Goal: Find specific page/section: Find specific page/section

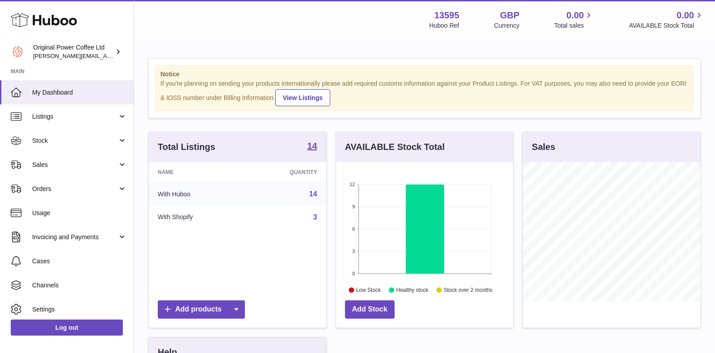
scroll to position [139, 177]
click at [55, 115] on span "Listings" at bounding box center [74, 117] width 85 height 8
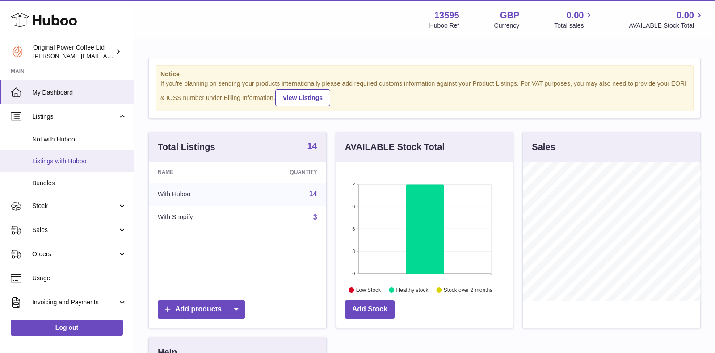
click at [55, 167] on link "Listings with Huboo" at bounding box center [67, 162] width 134 height 22
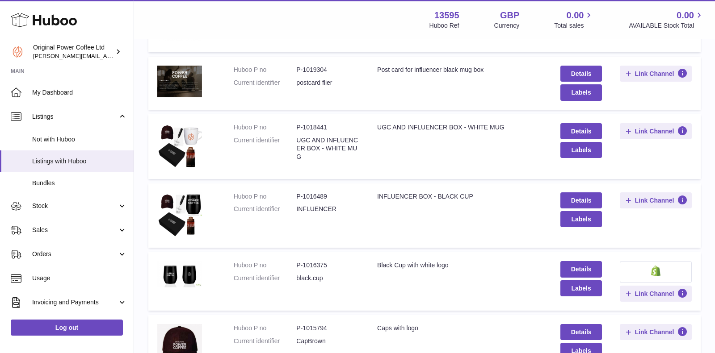
scroll to position [311, 0]
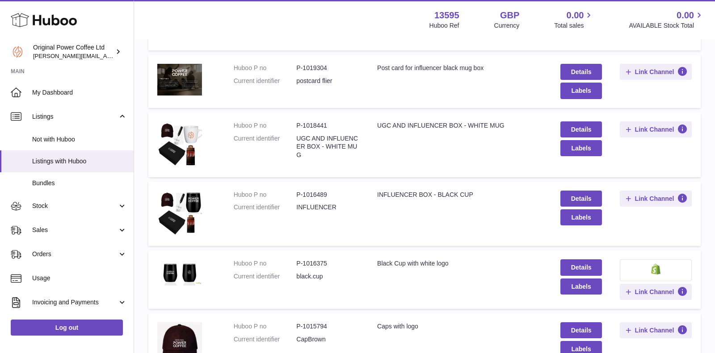
drag, startPoint x: 294, startPoint y: 123, endPoint x: 352, endPoint y: 152, distance: 65.6
click at [352, 152] on dl "Huboo P no P-1018441 Current identifier UGC AND INFLUENCER BOX - WHITE MUG" at bounding box center [297, 143] width 126 height 43
click at [370, 164] on td "Title UGC AND INFLUENCER BOX - WHITE MUG" at bounding box center [459, 145] width 183 height 65
